Goal: Obtain resource: Download file/media

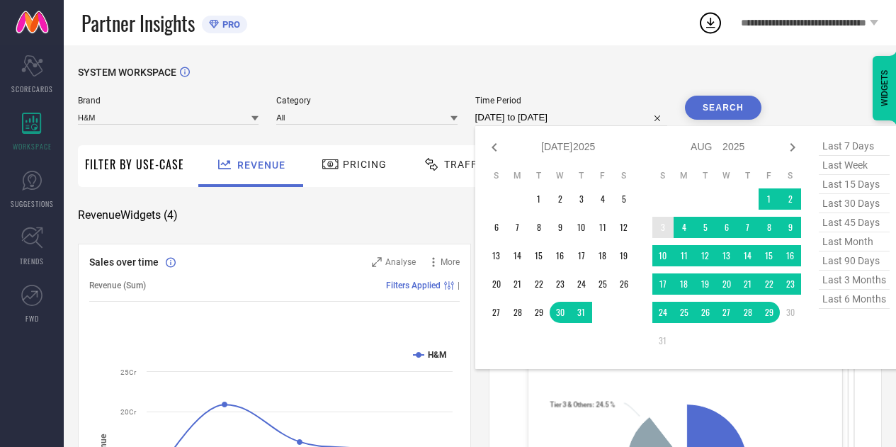
select select "6"
select select "2025"
select select "7"
select select "2025"
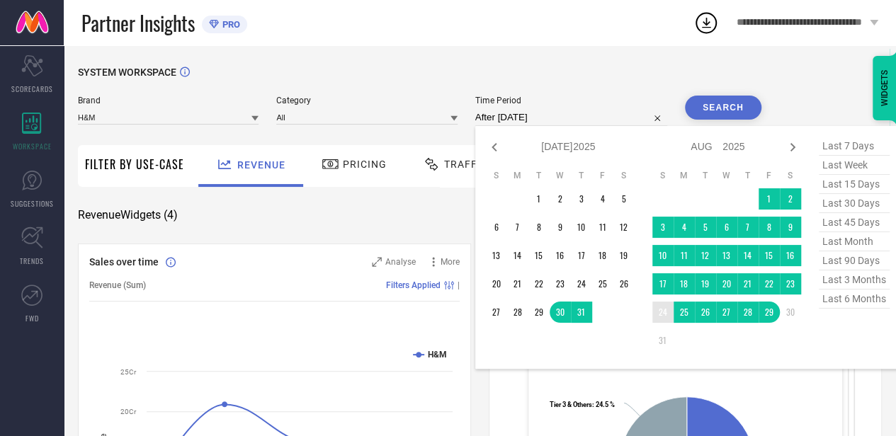
click at [660, 318] on td "24" at bounding box center [662, 312] width 21 height 21
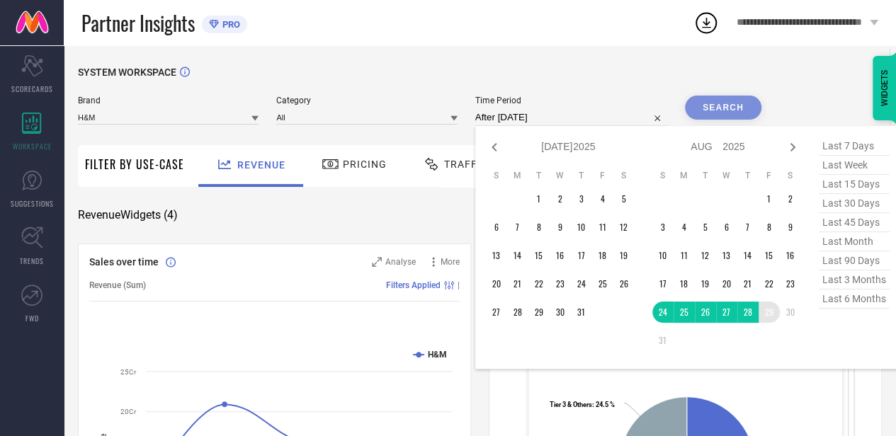
type input "[DATE] to [DATE]"
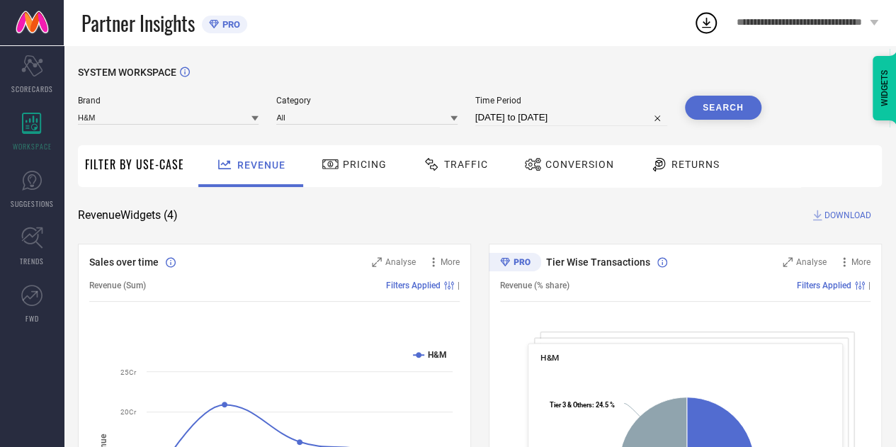
click at [730, 107] on button "Search" at bounding box center [723, 108] width 76 height 24
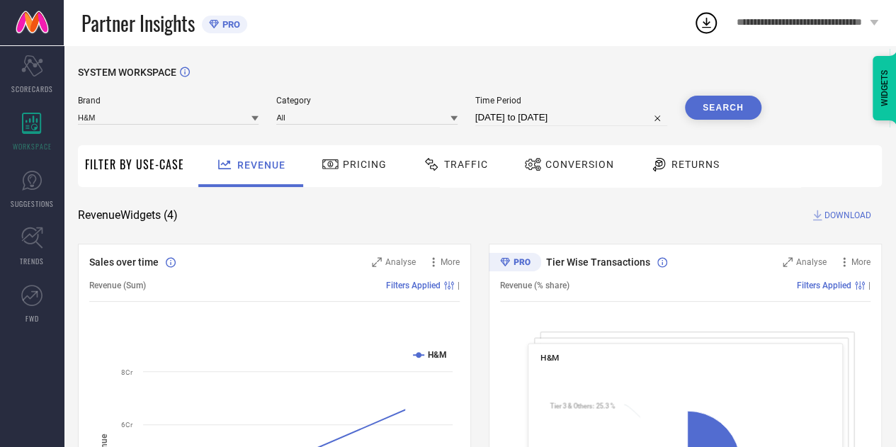
click at [459, 168] on span "Traffic" at bounding box center [466, 164] width 44 height 11
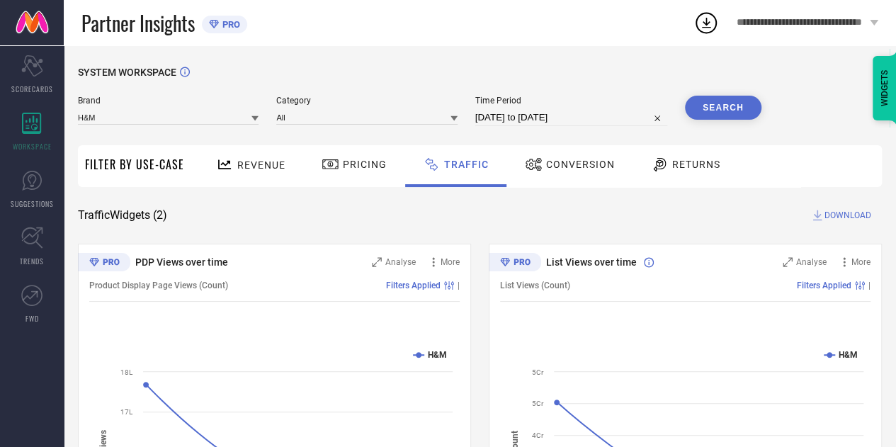
click at [840, 213] on span "DOWNLOAD" at bounding box center [847, 215] width 47 height 14
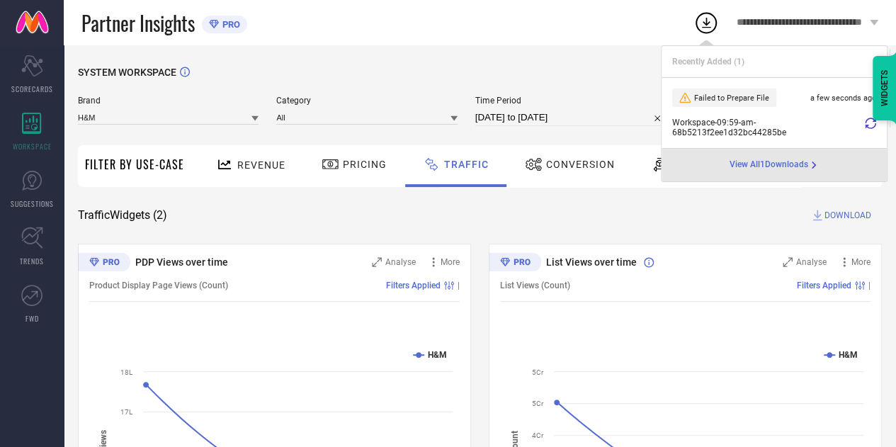
click at [866, 124] on icon at bounding box center [870, 123] width 11 height 11
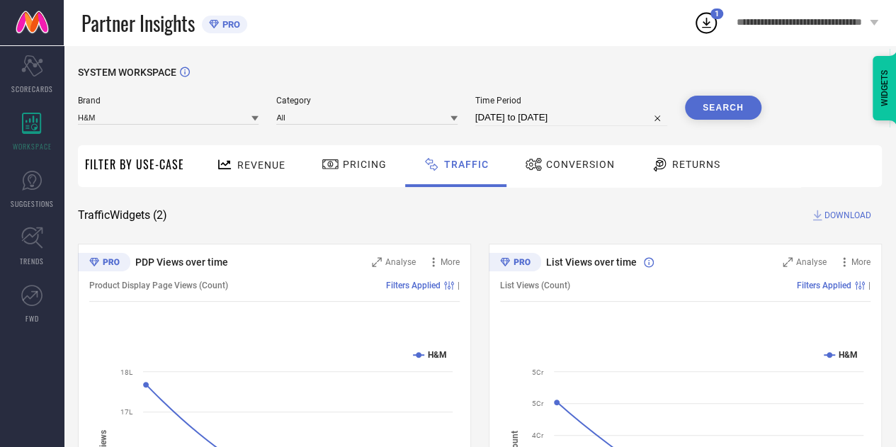
click at [711, 19] on icon at bounding box center [705, 22] width 25 height 25
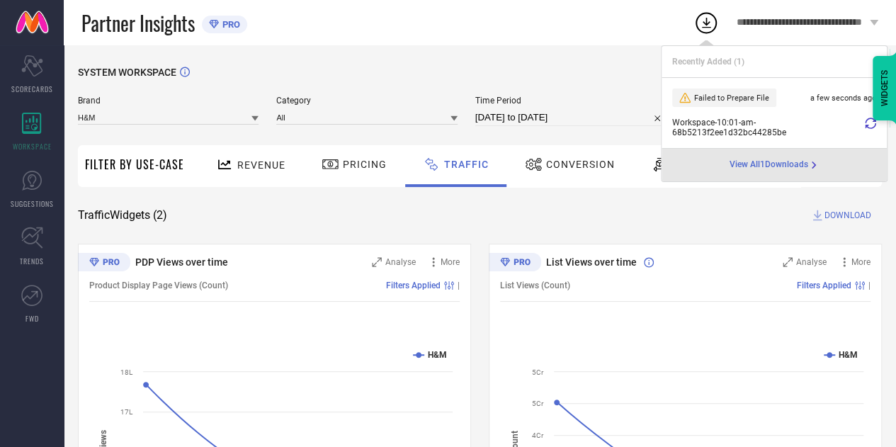
click at [645, 9] on div "Partner Insights PRO" at bounding box center [387, 22] width 612 height 45
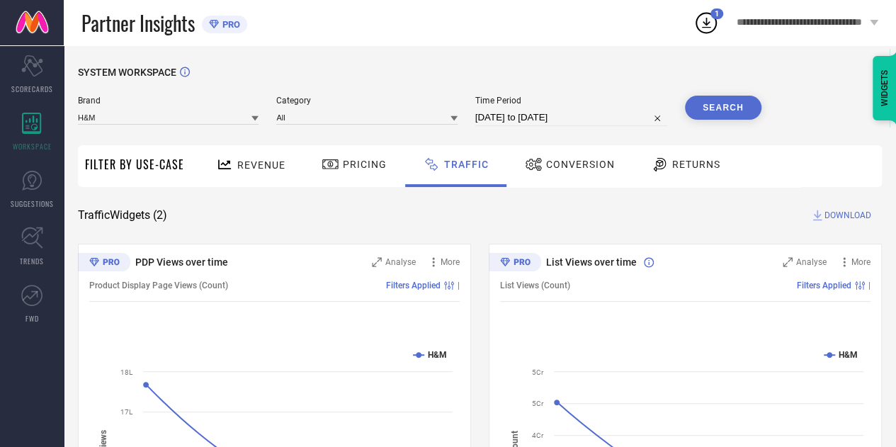
click at [841, 215] on span "DOWNLOAD" at bounding box center [847, 215] width 47 height 14
click at [711, 19] on icon at bounding box center [705, 22] width 25 height 25
